Goal: Transaction & Acquisition: Purchase product/service

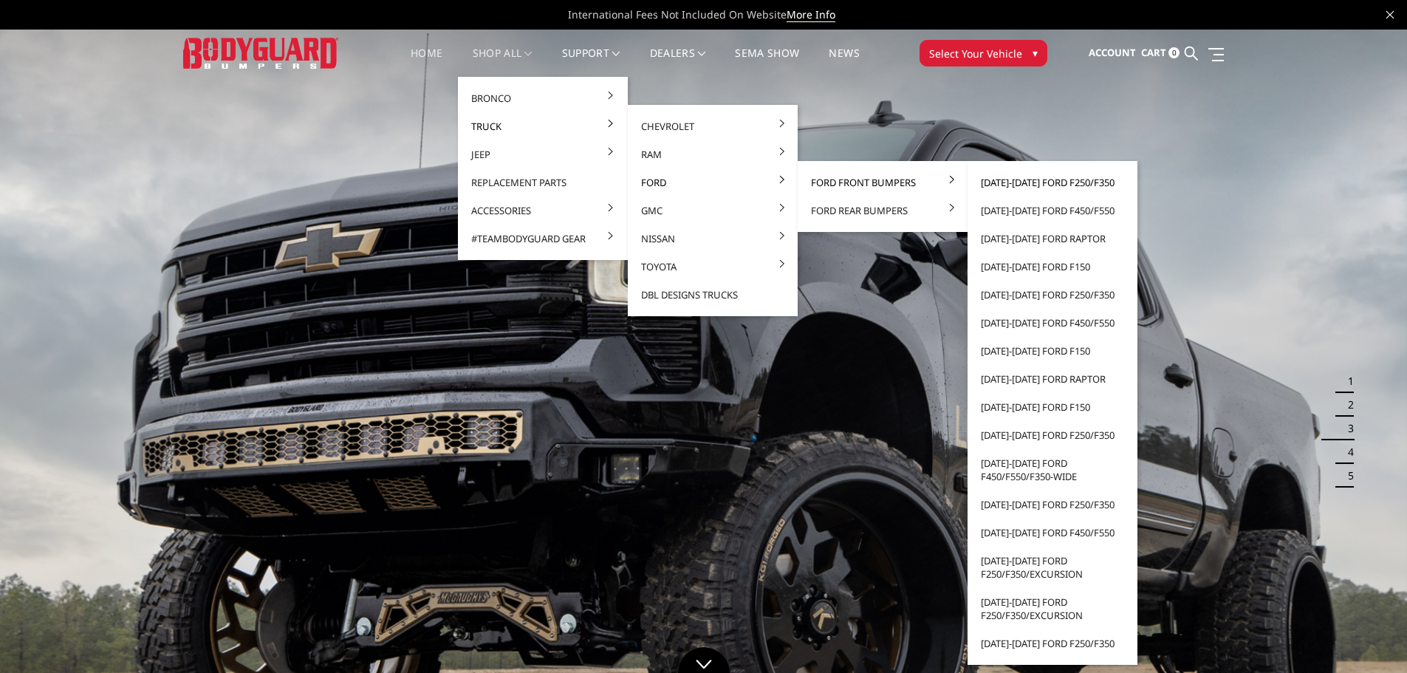
click at [1088, 182] on link "[DATE]-[DATE] Ford F250/F350" at bounding box center [1052, 182] width 158 height 28
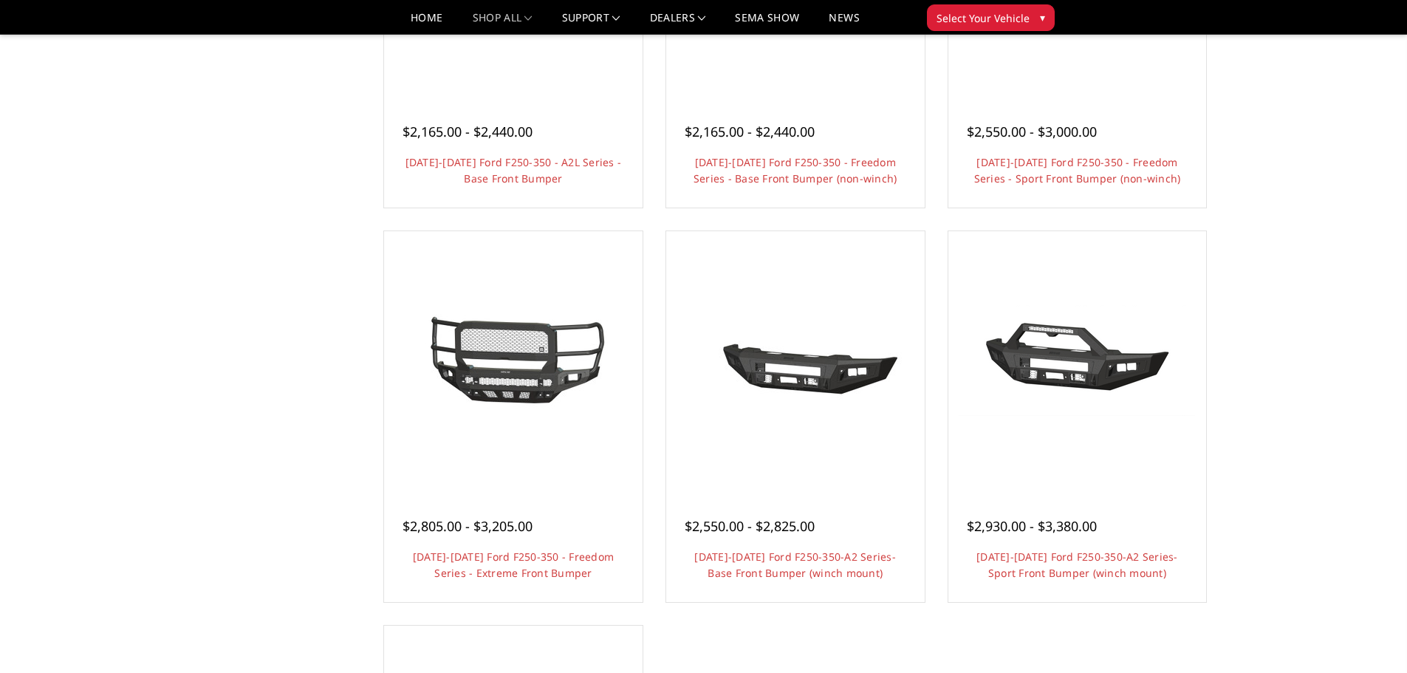
scroll to position [960, 0]
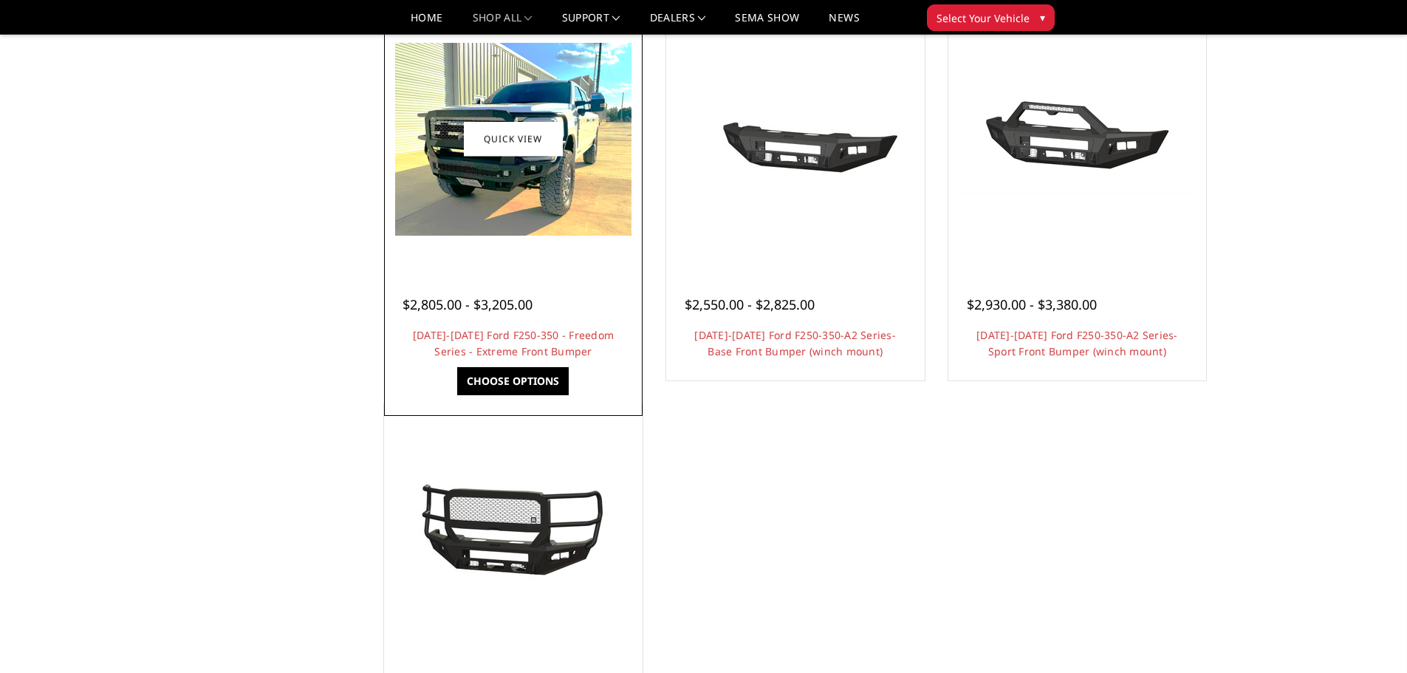
click at [539, 378] on link "Choose Options" at bounding box center [512, 381] width 111 height 28
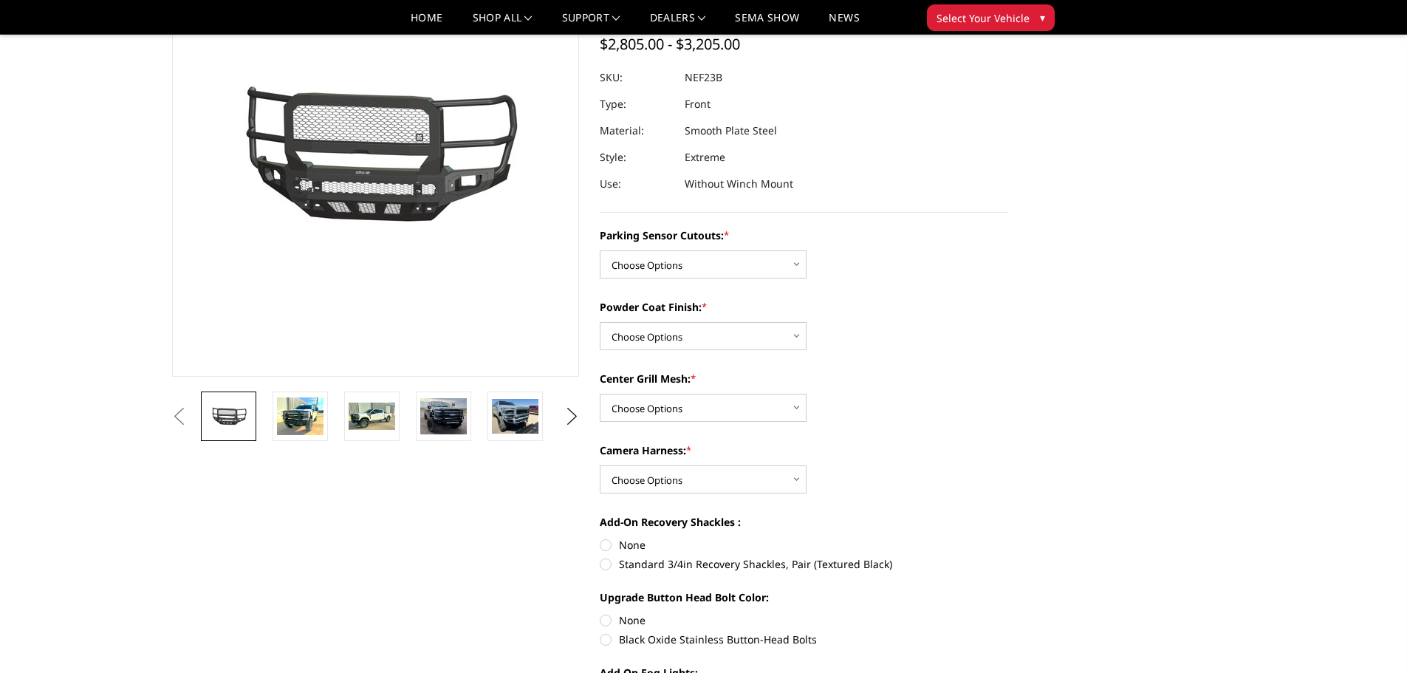
scroll to position [148, 0]
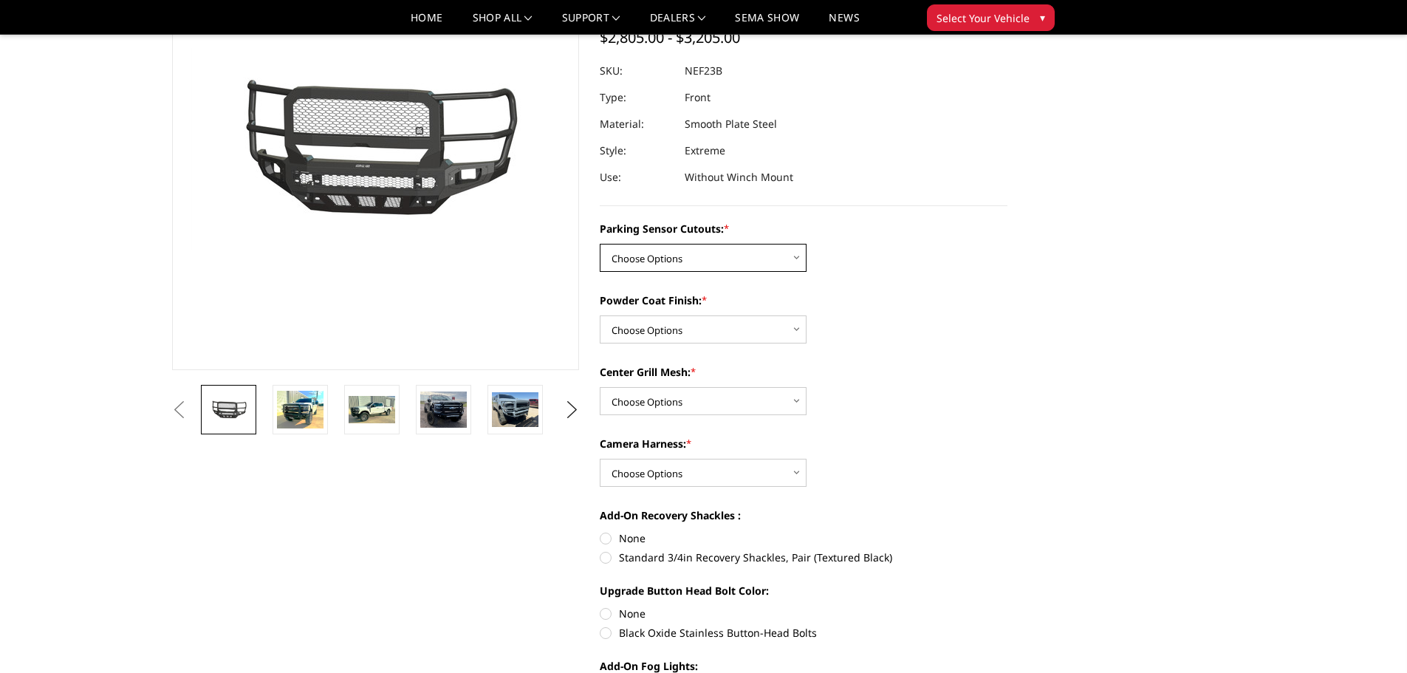
click at [746, 261] on select "Choose Options No - Without Parking Sensor Cutouts Yes - With Parking Sensor Cu…" at bounding box center [703, 258] width 207 height 28
select select "2583"
click at [600, 244] on select "Choose Options No - Without Parking Sensor Cutouts Yes - With Parking Sensor Cu…" at bounding box center [703, 258] width 207 height 28
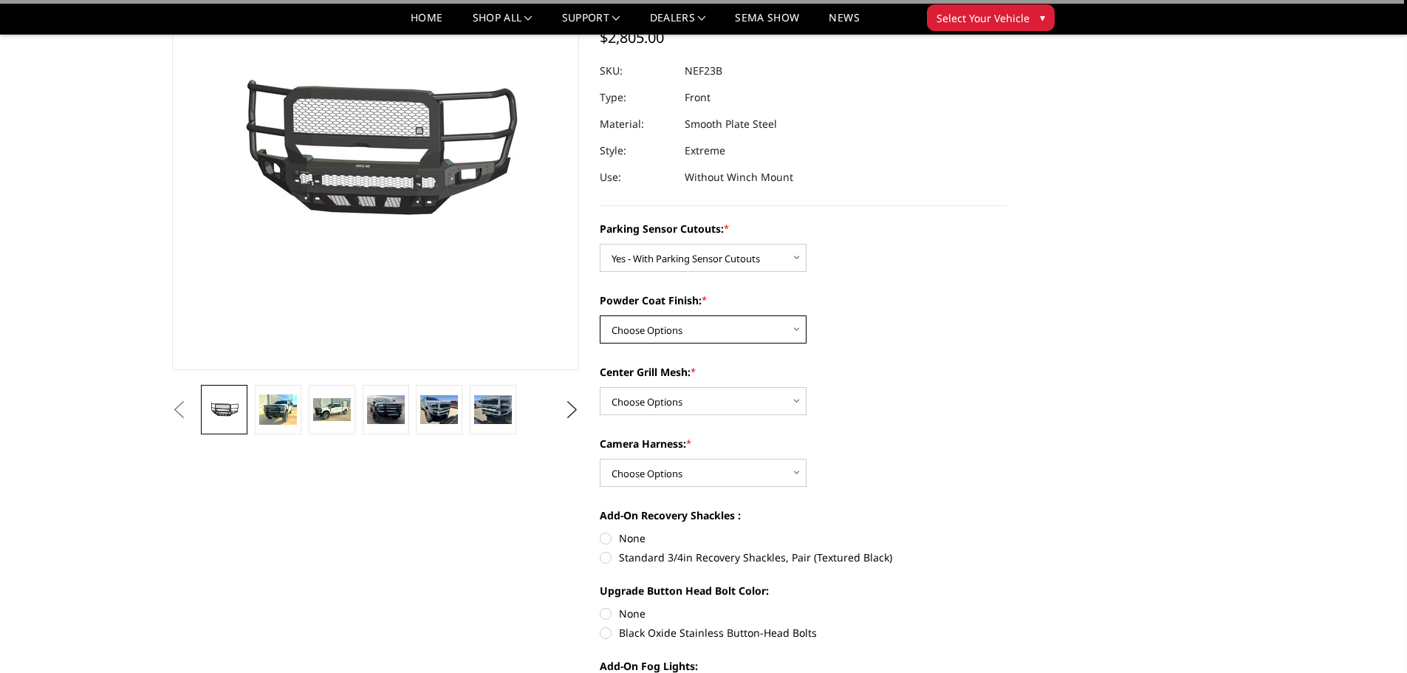
click at [763, 331] on select "Choose Options Bare Metal Textured Black Powder Coat" at bounding box center [703, 329] width 207 height 28
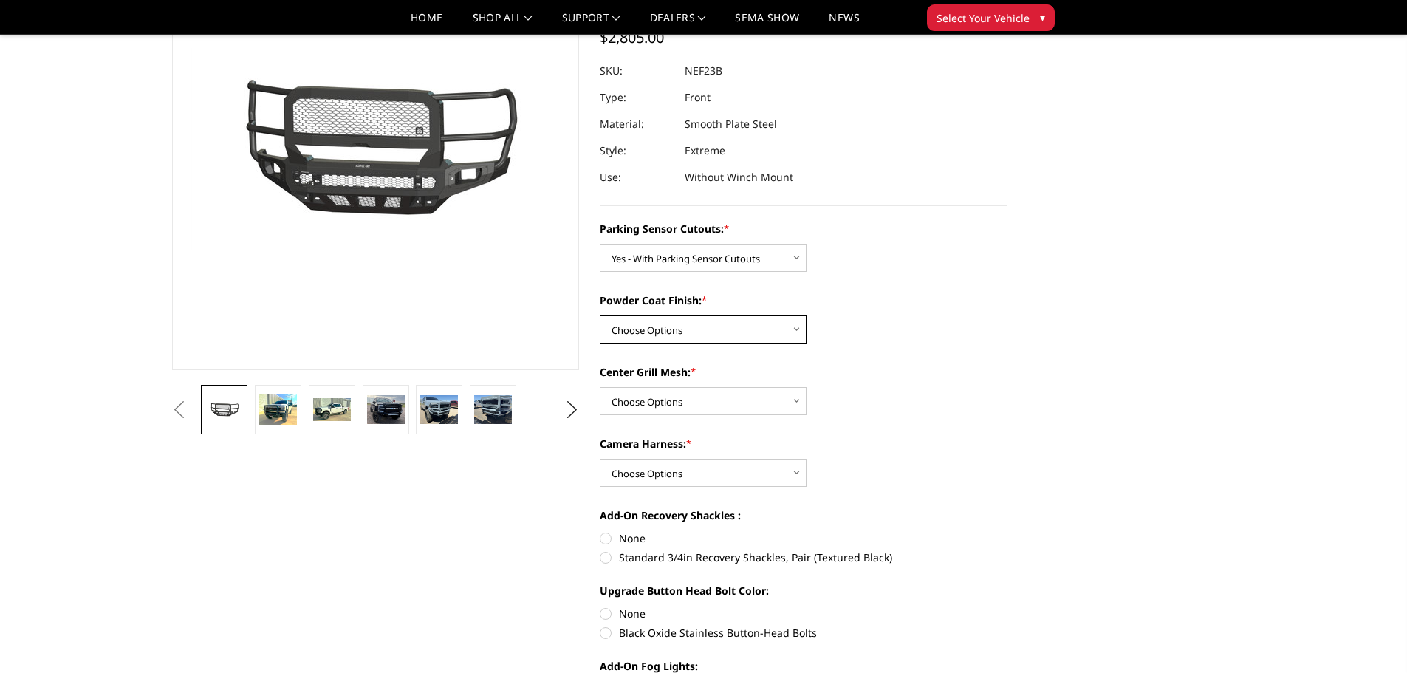
select select "2584"
click at [600, 315] on select "Choose Options Bare Metal Textured Black Powder Coat" at bounding box center [703, 329] width 207 height 28
click at [741, 397] on select "Choose Options With Center Grill Mesh Without Center Grill Mesh" at bounding box center [703, 401] width 207 height 28
select select "2587"
click at [600, 387] on select "Choose Options With Center Grill Mesh Without Center Grill Mesh" at bounding box center [703, 401] width 207 height 28
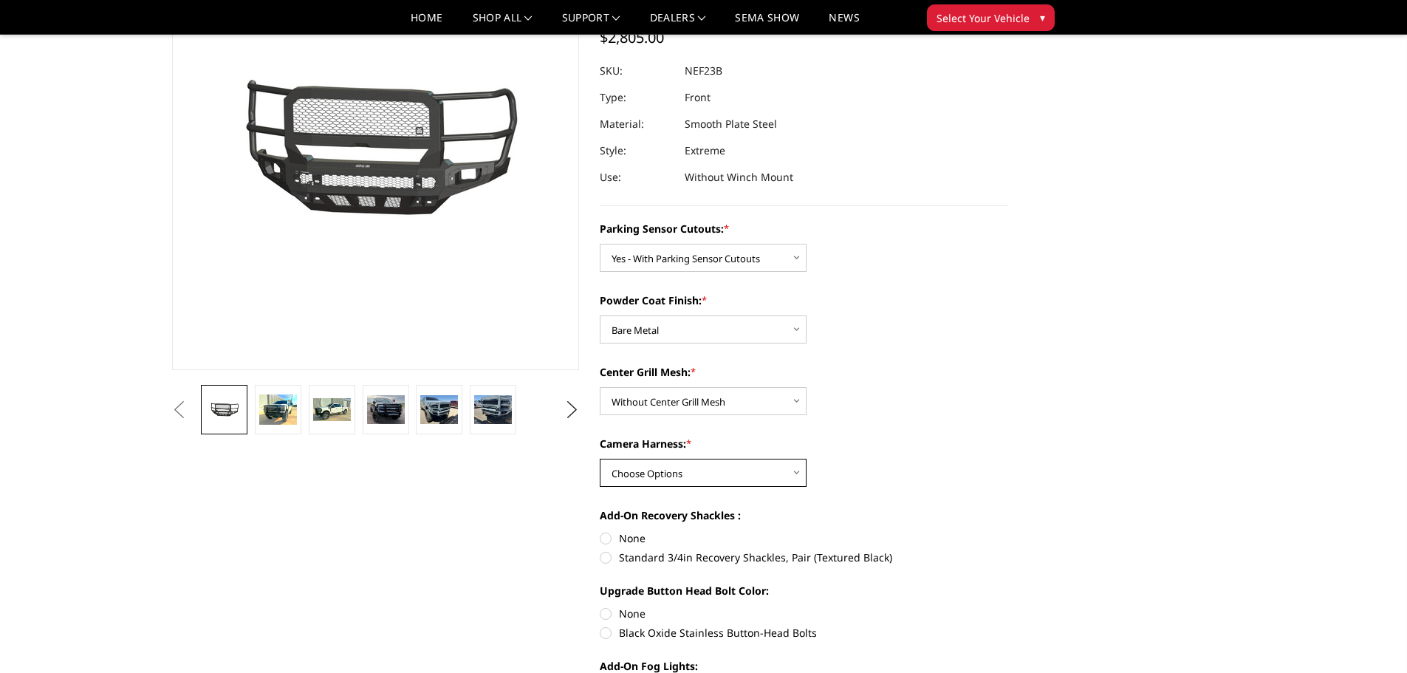
click at [752, 480] on select "Choose Options WITH Camera Harness WITHOUT Camera Harness" at bounding box center [703, 473] width 207 height 28
select select "2588"
click at [600, 459] on select "Choose Options WITH Camera Harness WITHOUT Camera Harness" at bounding box center [703, 473] width 207 height 28
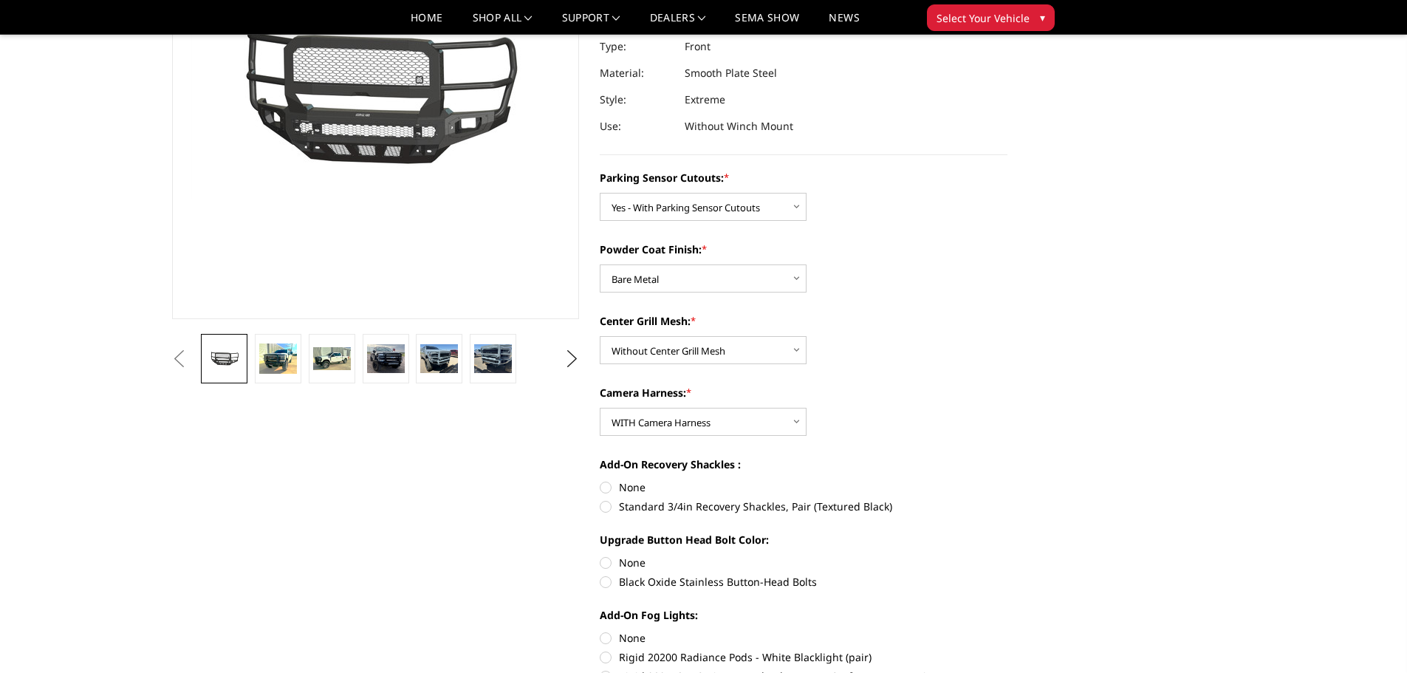
scroll to position [221, 0]
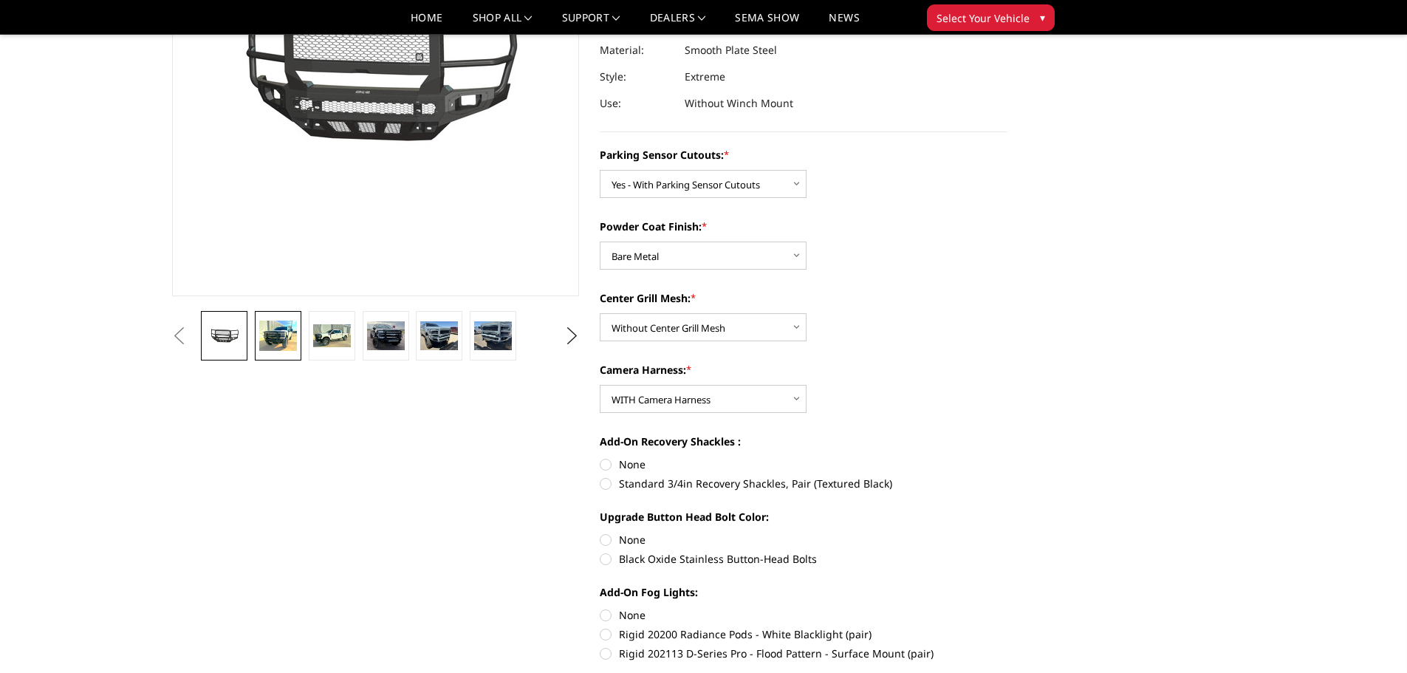
click at [288, 340] on img at bounding box center [278, 335] width 38 height 30
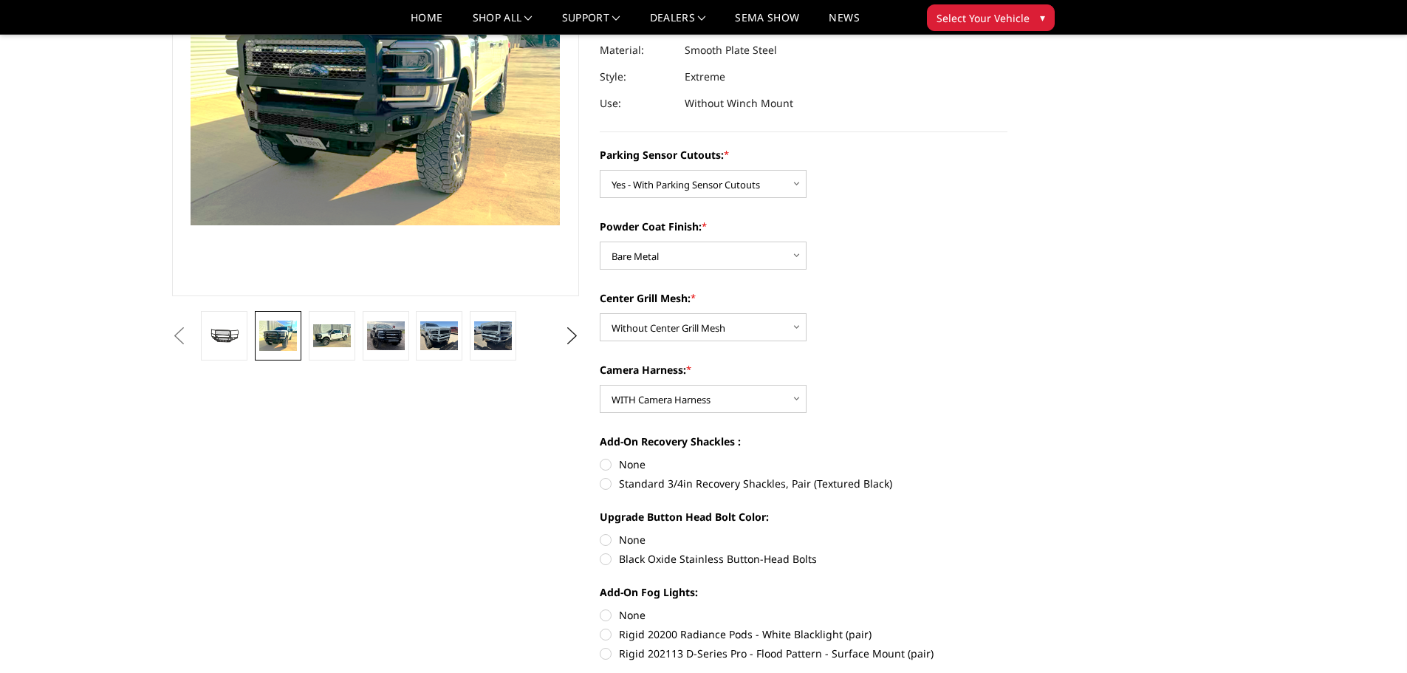
scroll to position [24, 0]
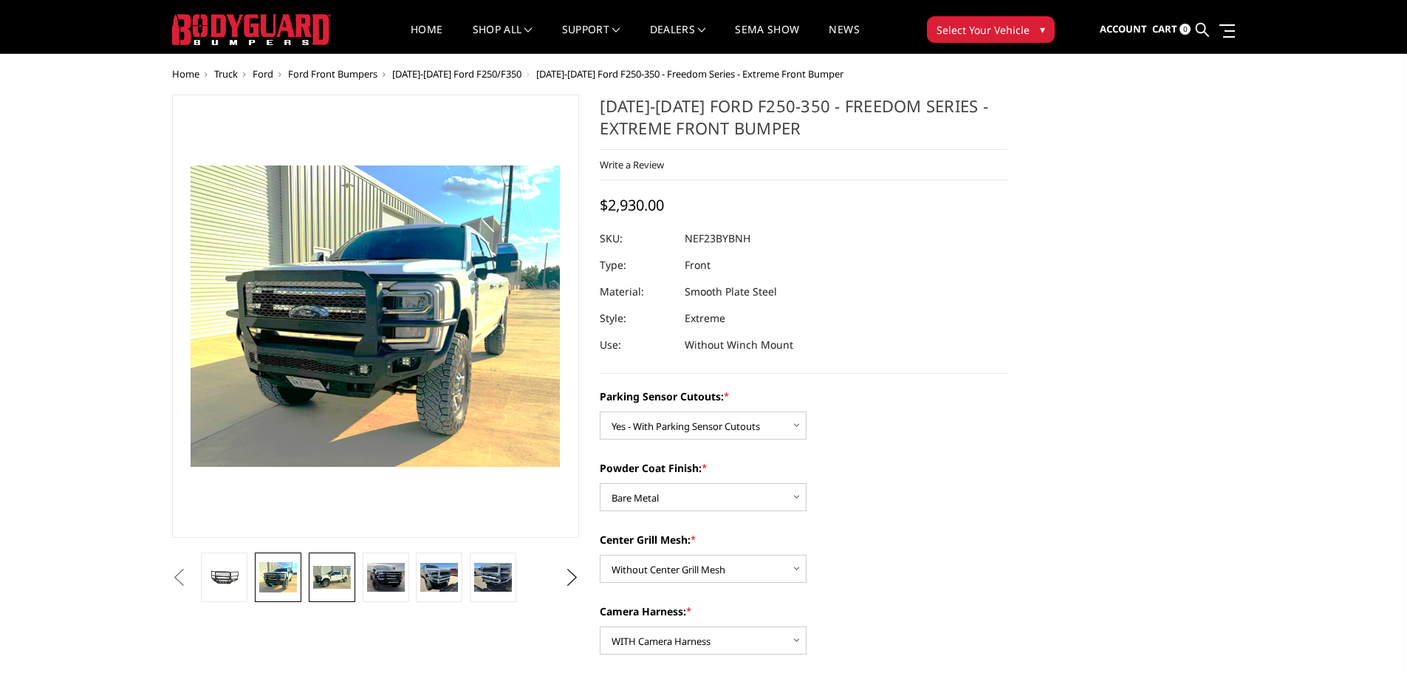
click at [344, 580] on img at bounding box center [332, 577] width 38 height 22
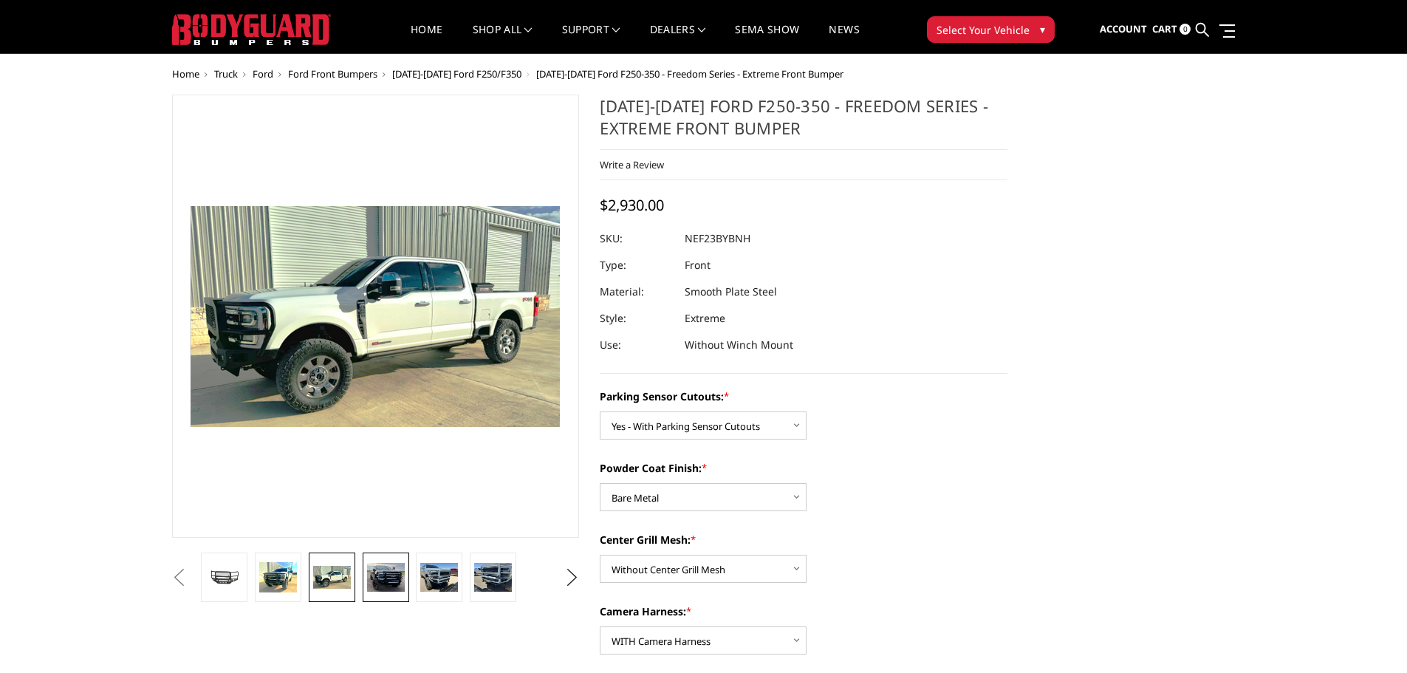
click at [406, 572] on link at bounding box center [386, 576] width 47 height 49
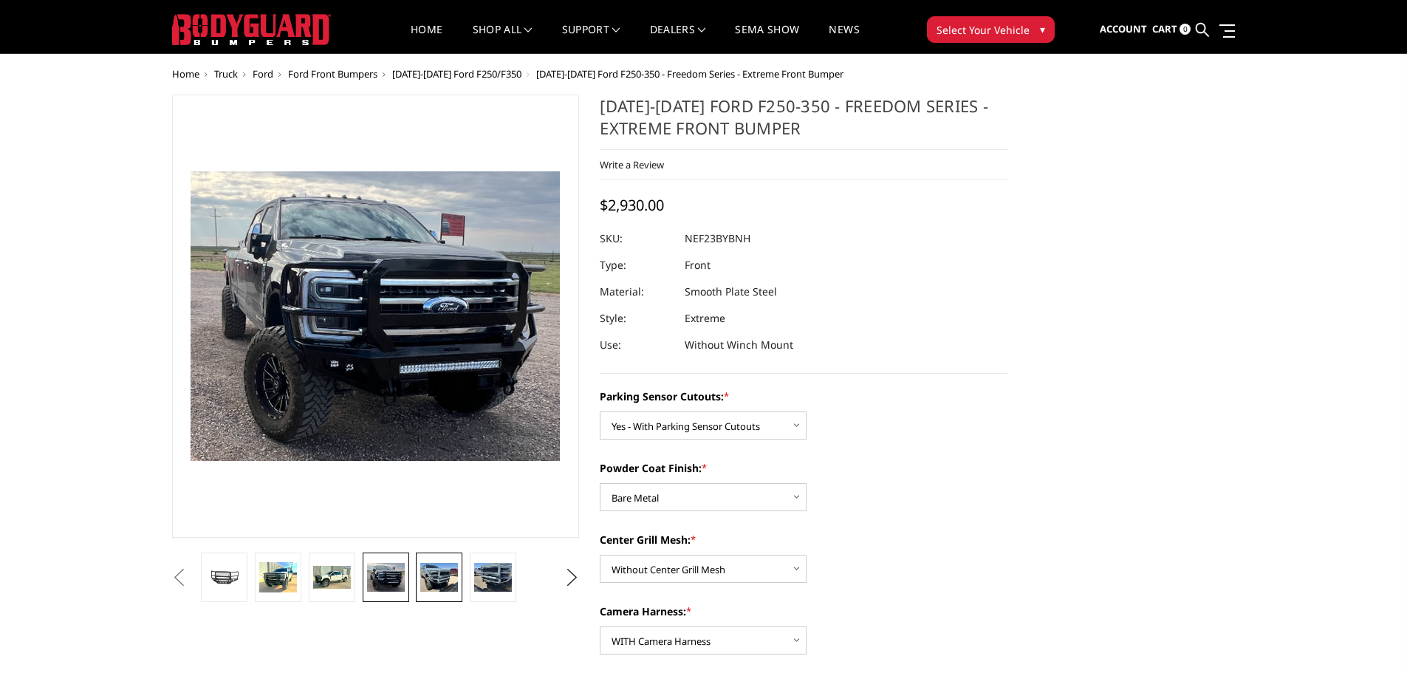
click at [455, 578] on img at bounding box center [439, 577] width 38 height 28
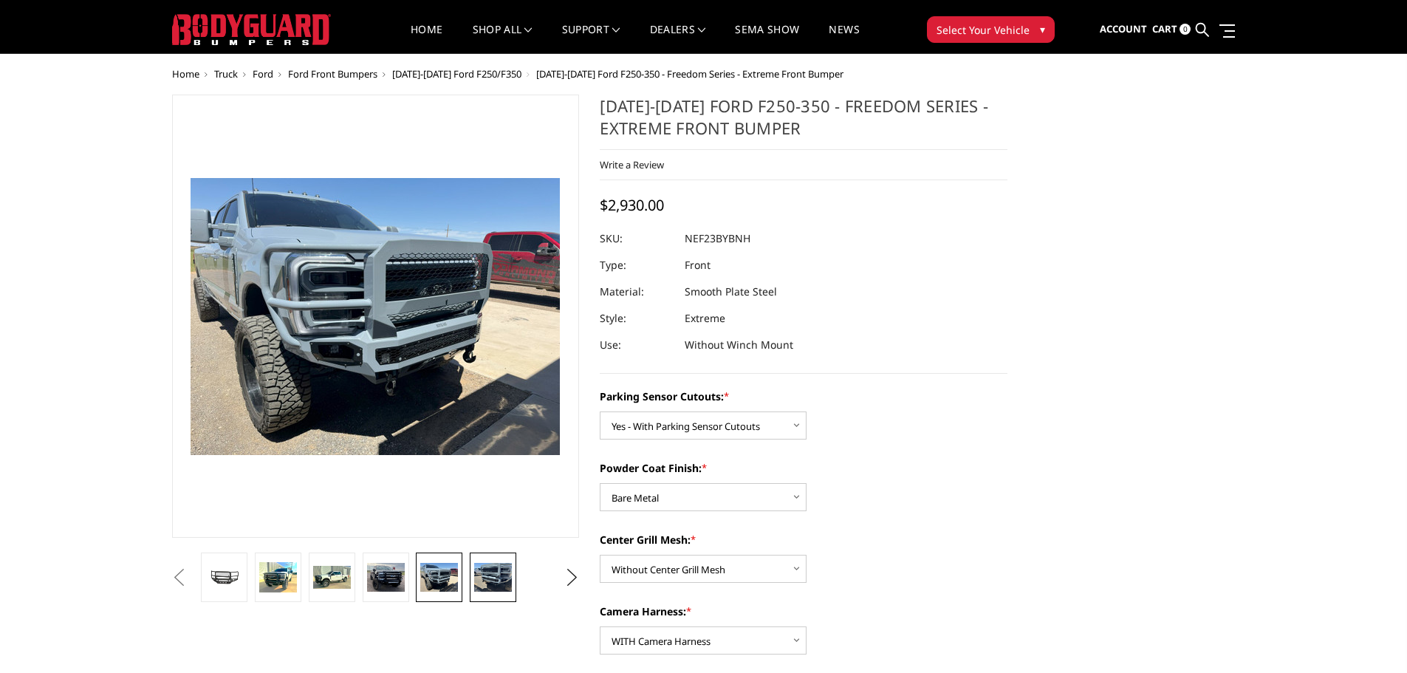
click at [499, 585] on img at bounding box center [493, 577] width 38 height 28
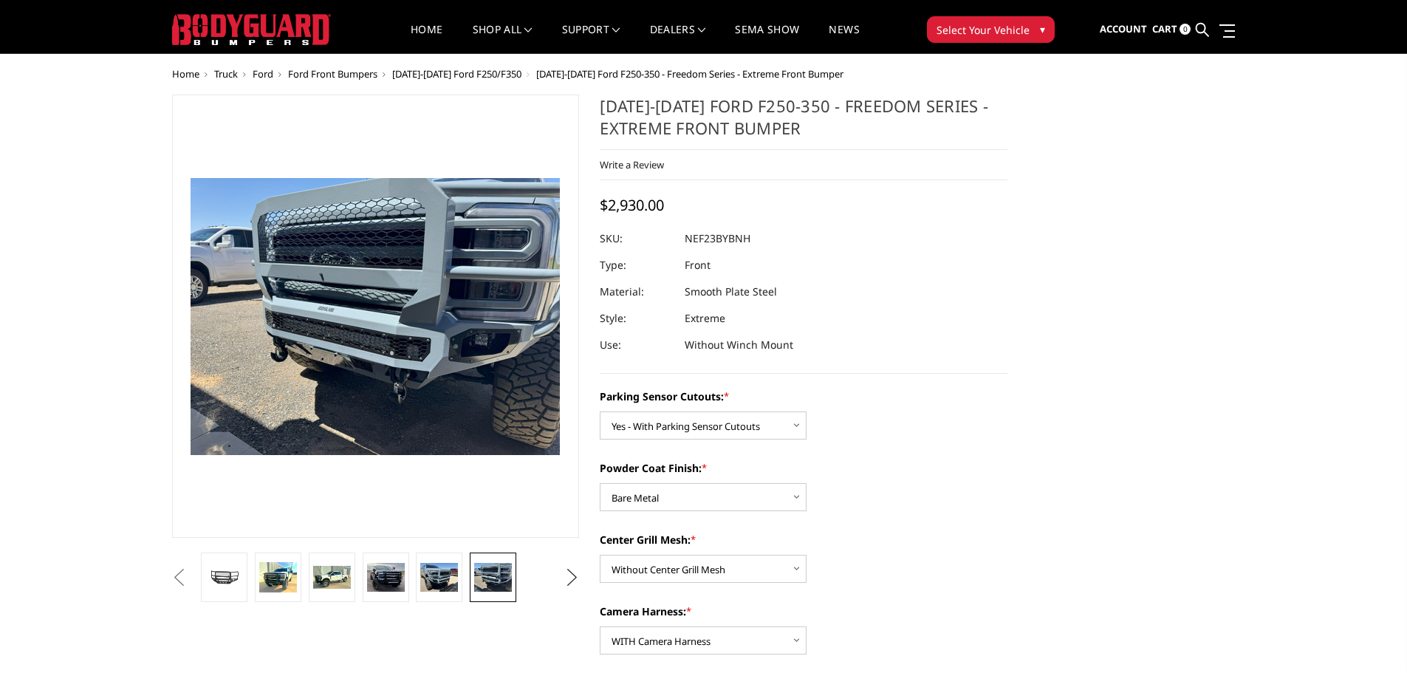
click at [582, 576] on button "Next" at bounding box center [571, 577] width 22 height 22
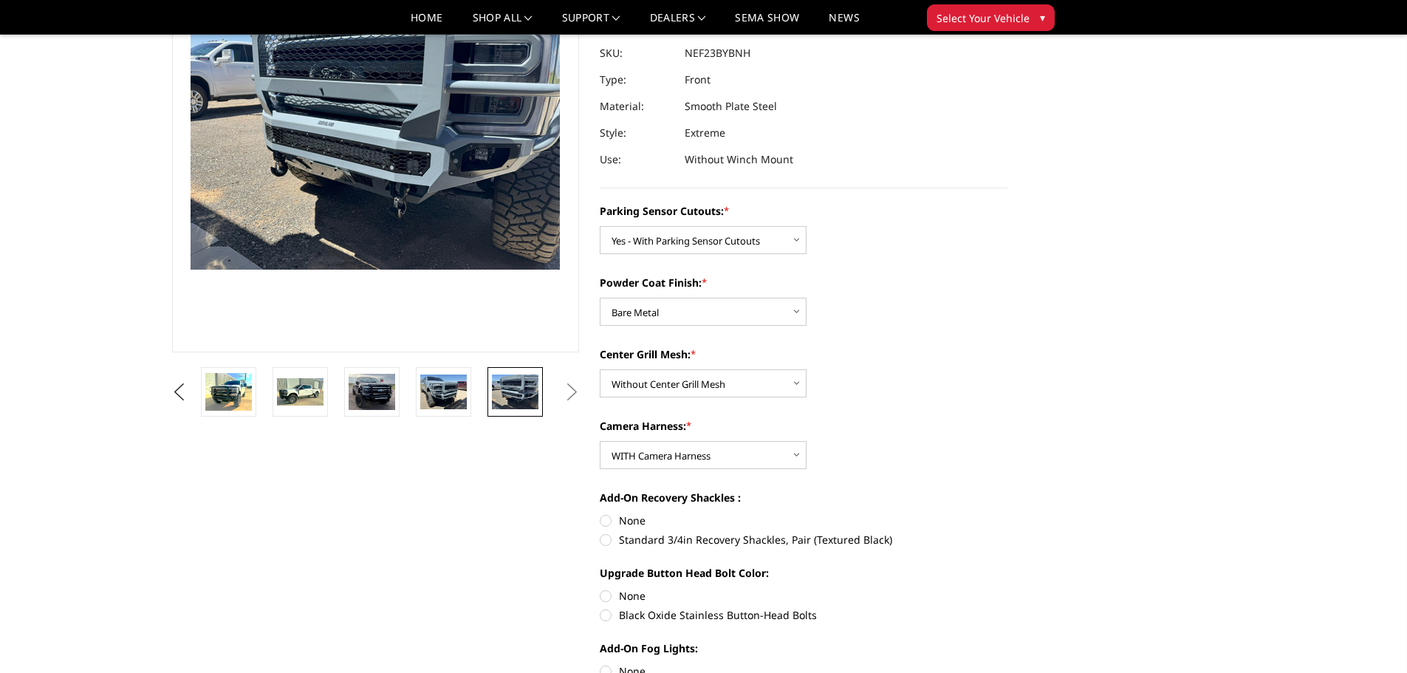
scroll to position [171, 0]
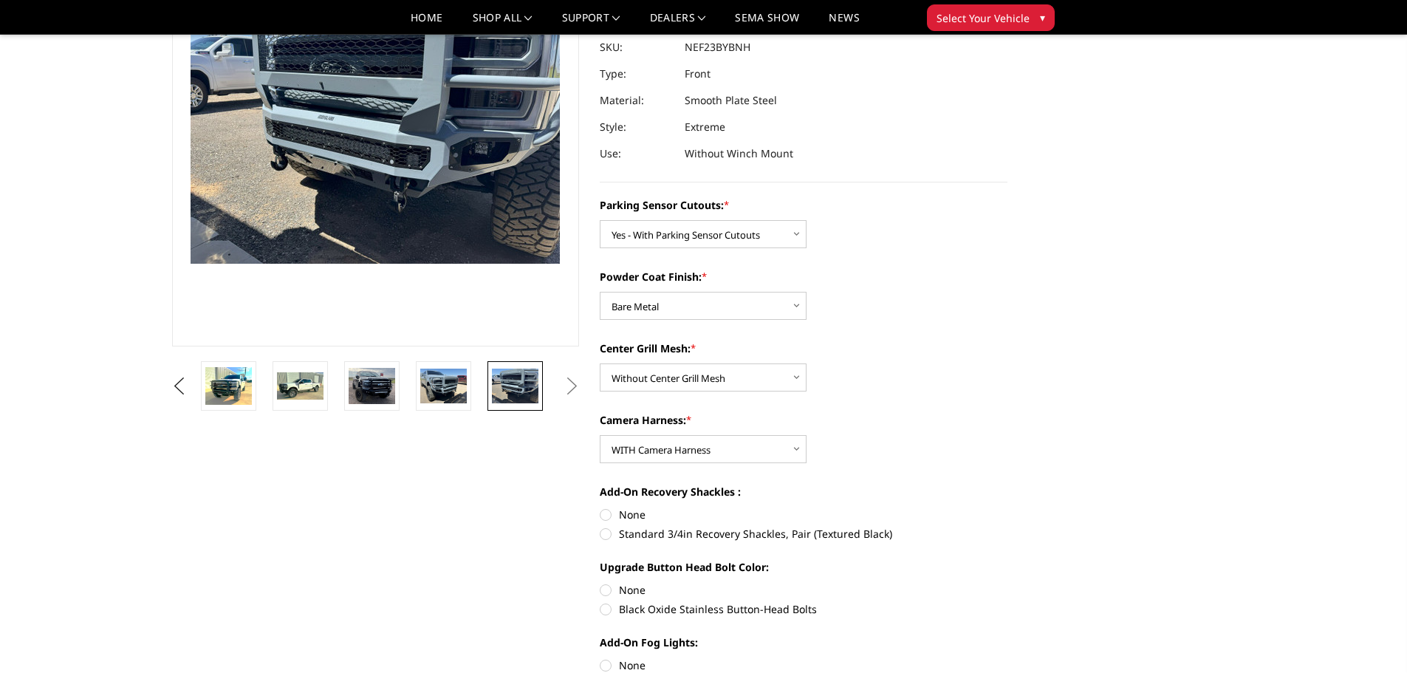
click at [608, 512] on label "None" at bounding box center [804, 514] width 408 height 16
click at [600, 507] on input "None" at bounding box center [600, 506] width 1 height 1
radio input "true"
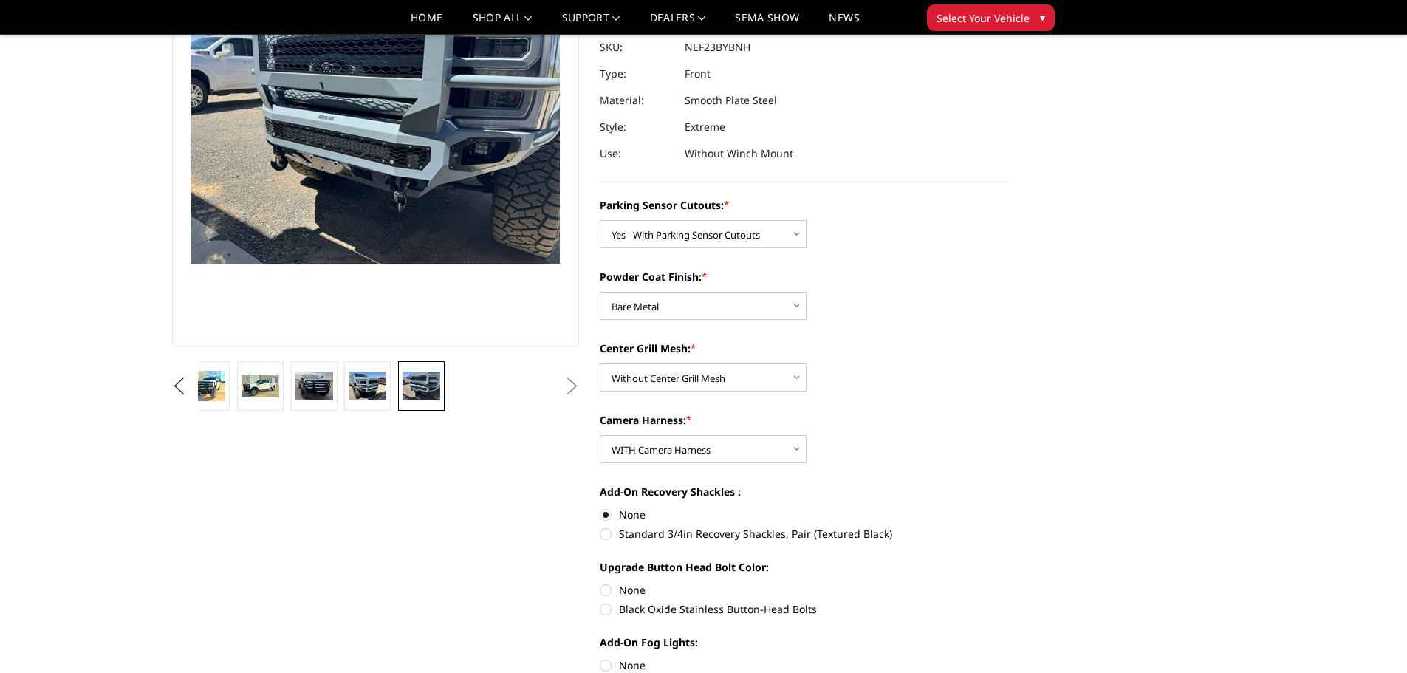
click at [605, 588] on label "None" at bounding box center [804, 590] width 408 height 16
click at [600, 583] on input "None" at bounding box center [600, 582] width 1 height 1
radio input "true"
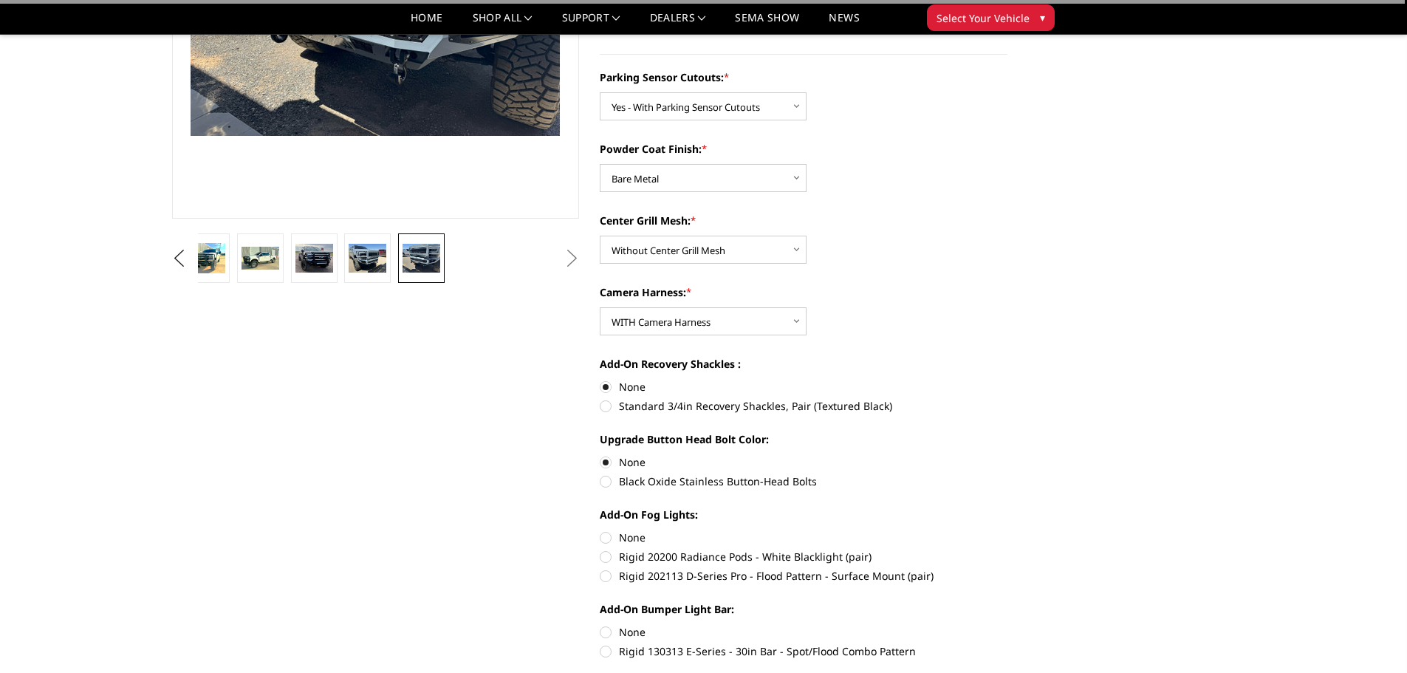
scroll to position [319, 0]
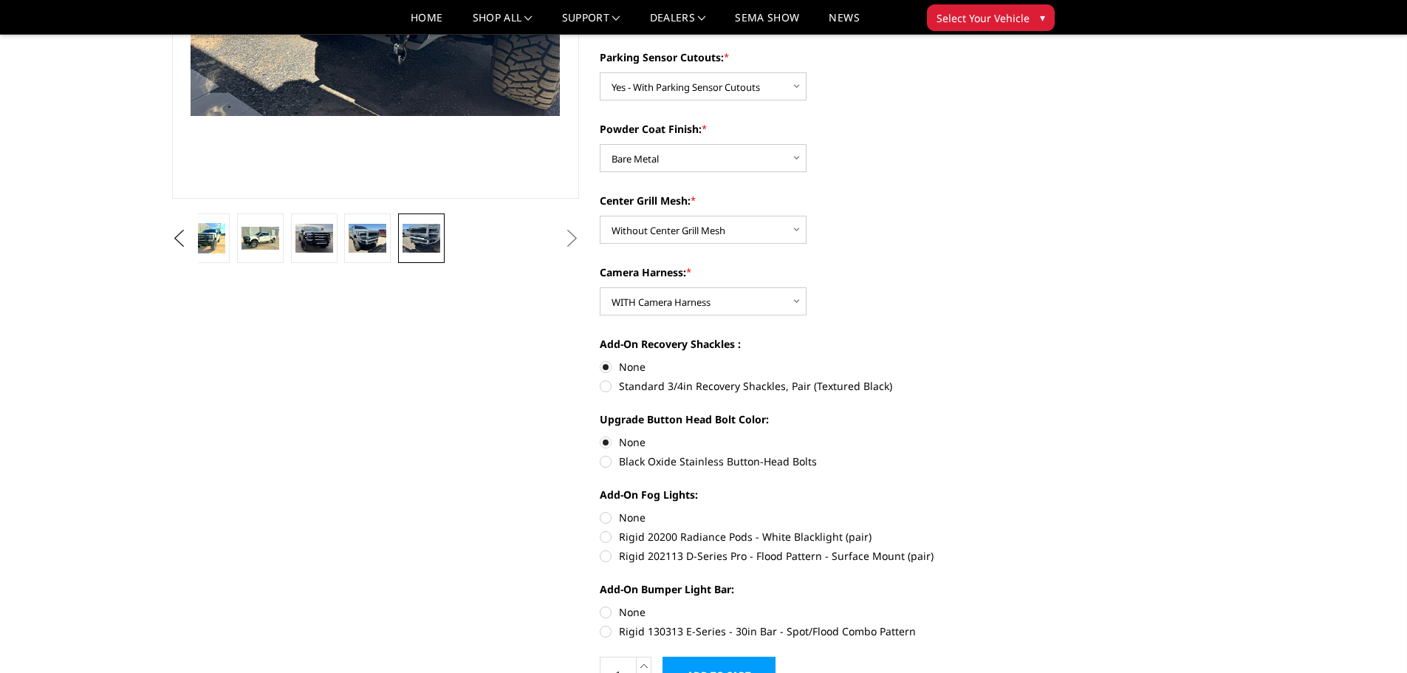
click at [609, 514] on label "None" at bounding box center [804, 517] width 408 height 16
click at [600, 510] on input "None" at bounding box center [600, 509] width 1 height 1
radio input "true"
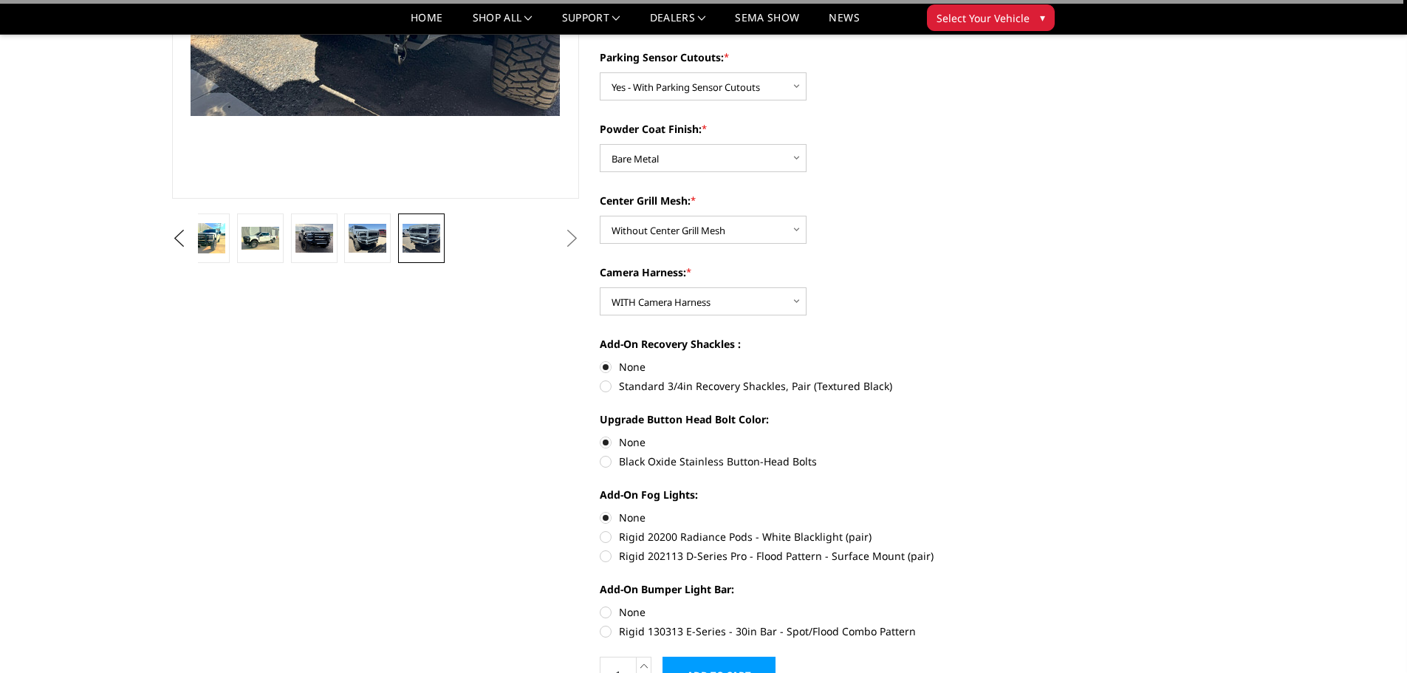
drag, startPoint x: 602, startPoint y: 607, endPoint x: 532, endPoint y: 564, distance: 81.6
click at [602, 608] on label "None" at bounding box center [804, 612] width 408 height 16
click at [600, 605] on input "None" at bounding box center [600, 604] width 1 height 1
radio input "true"
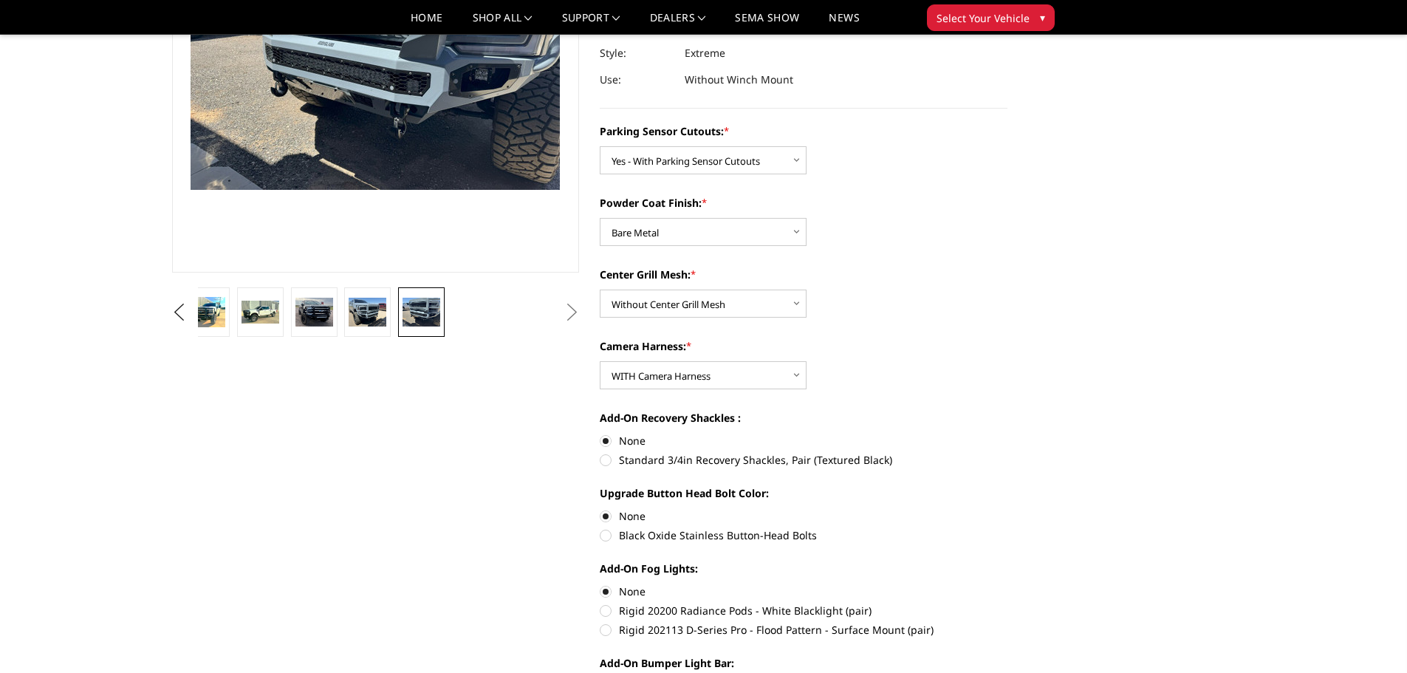
scroll to position [0, 0]
